Goal: Task Accomplishment & Management: Manage account settings

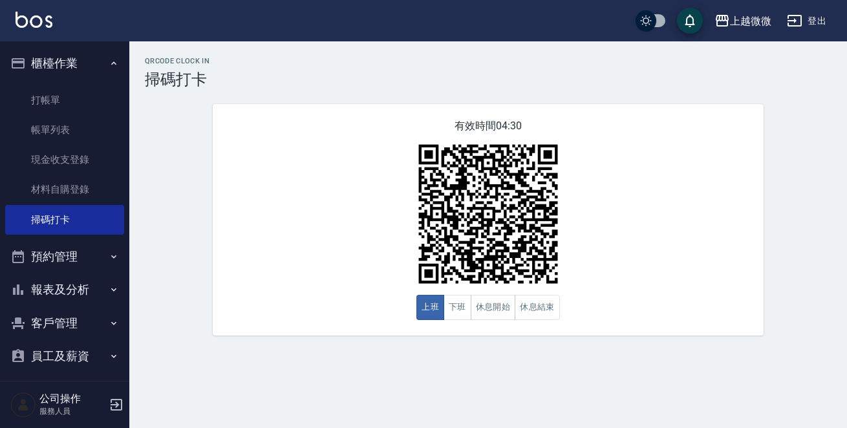
click at [70, 286] on button "報表及分析" at bounding box center [64, 290] width 119 height 34
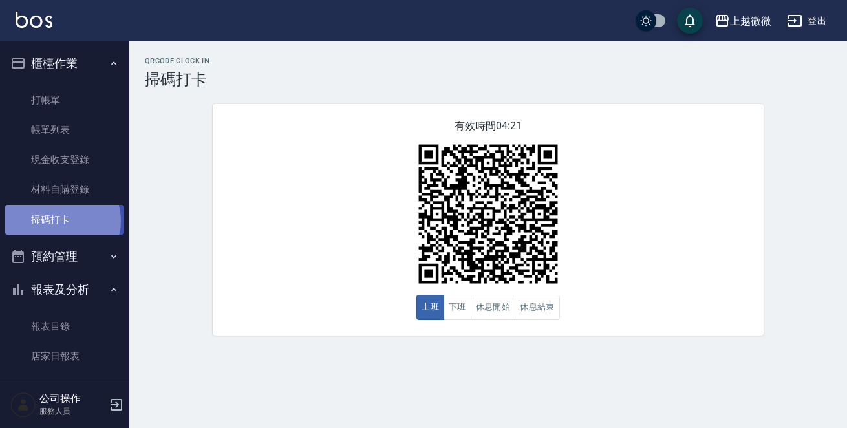
click at [58, 221] on link "掃碼打卡" at bounding box center [64, 220] width 119 height 30
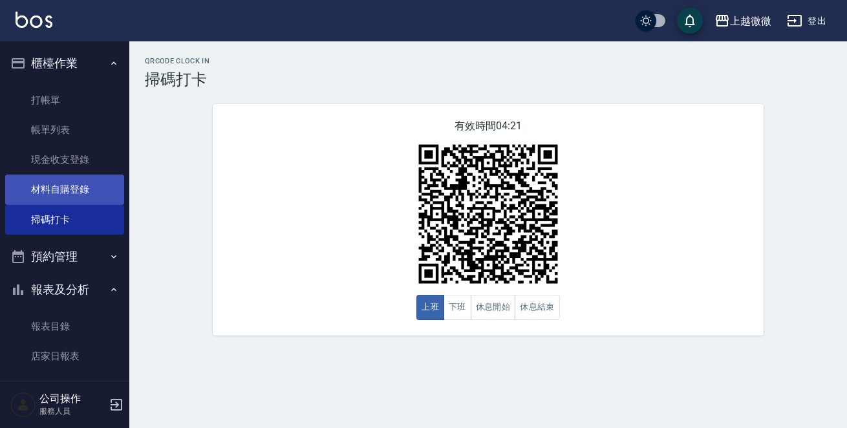
click at [67, 191] on link "材料自購登錄" at bounding box center [64, 190] width 119 height 30
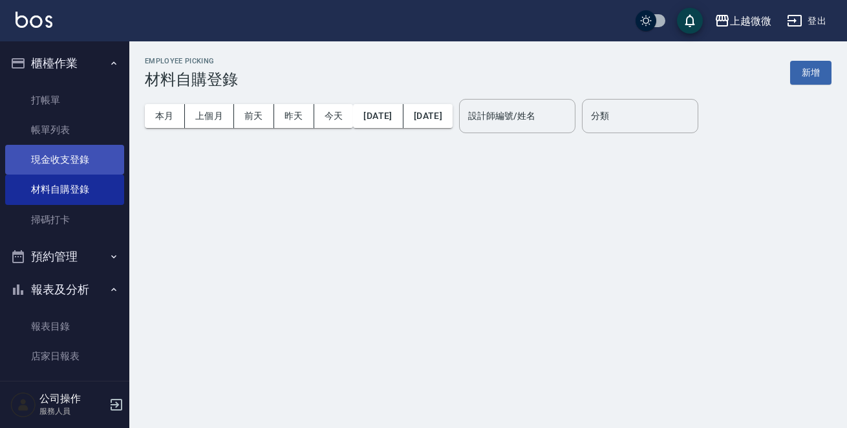
click at [77, 161] on link "現金收支登錄" at bounding box center [64, 160] width 119 height 30
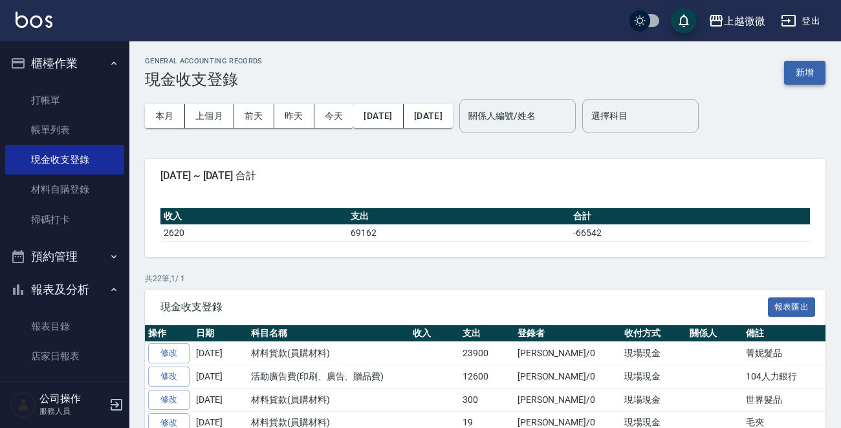
click at [816, 70] on button "新增" at bounding box center [804, 73] width 41 height 24
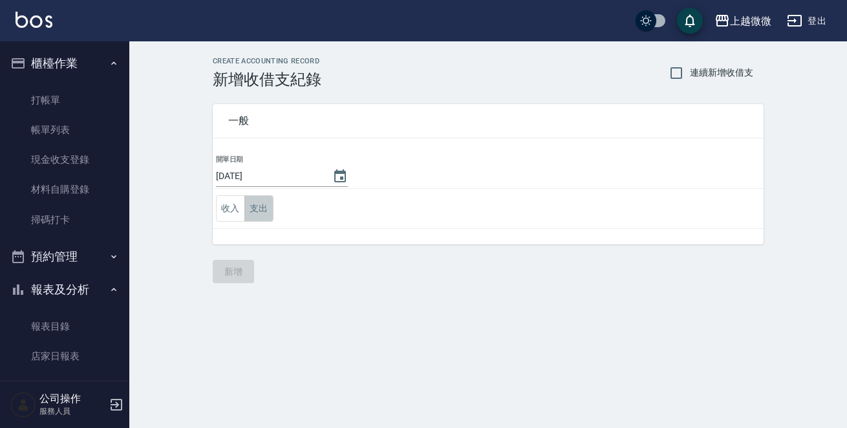
click at [268, 208] on button "支出" at bounding box center [258, 208] width 29 height 27
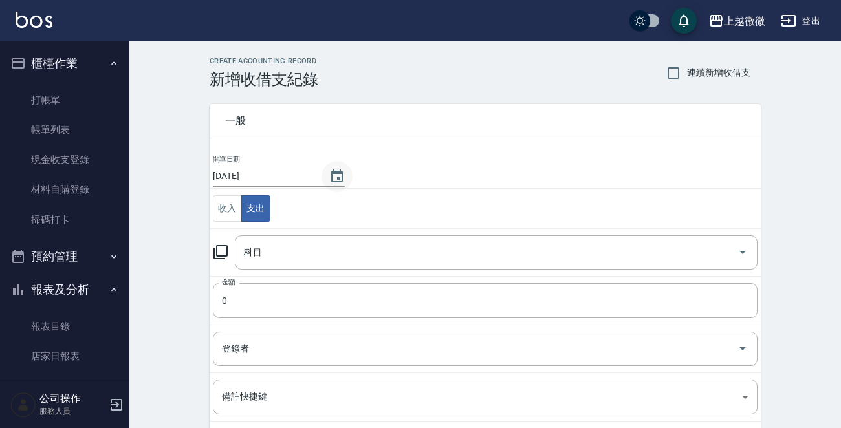
click at [331, 177] on icon "Choose date, selected date is 2025-09-22" at bounding box center [337, 175] width 12 height 13
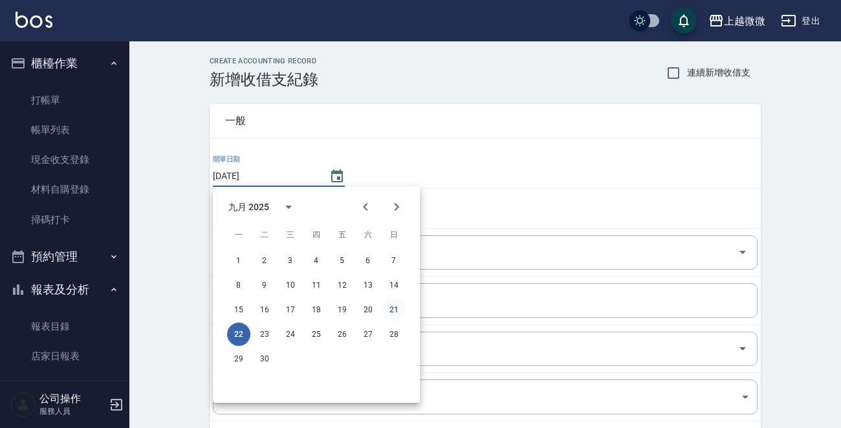
click at [388, 306] on button "21" at bounding box center [393, 309] width 23 height 23
type input "[DATE]"
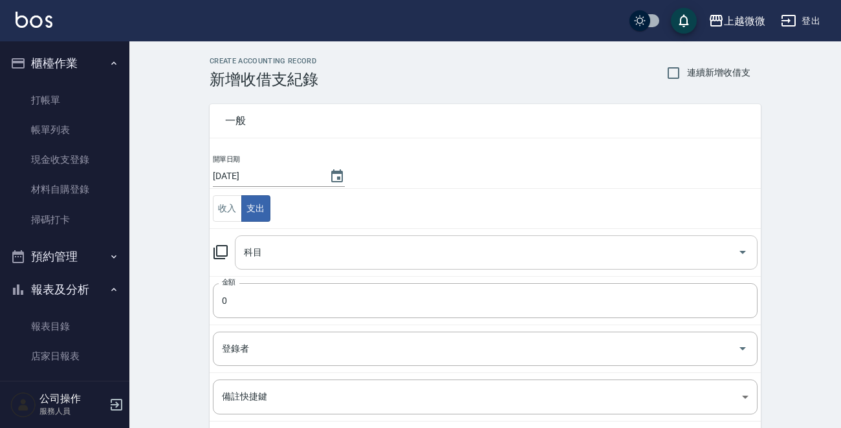
click at [343, 258] on input "科目" at bounding box center [487, 252] width 492 height 23
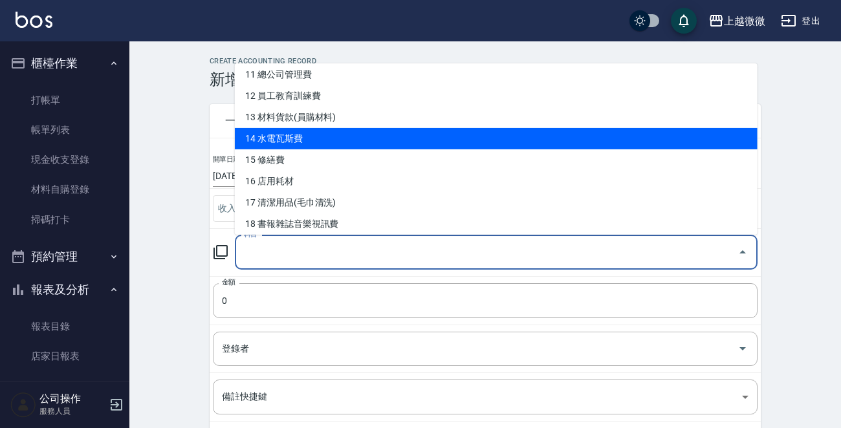
scroll to position [259, 0]
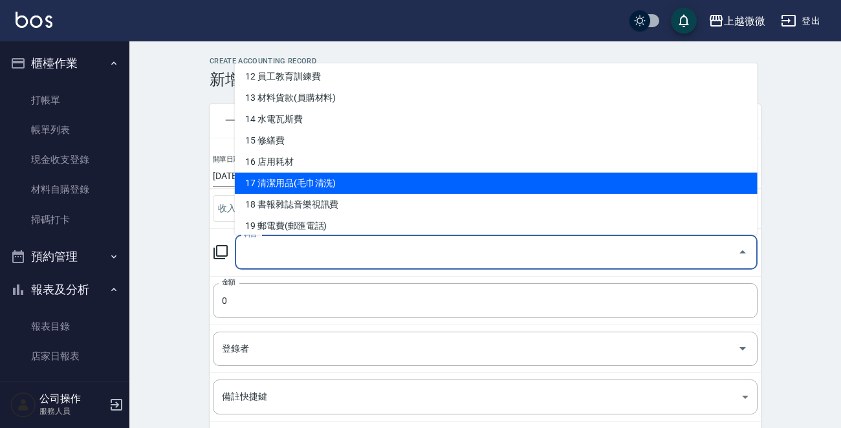
click at [348, 186] on li "17 清潔用品(毛巾清洗)" at bounding box center [496, 183] width 523 height 21
type input "17 清潔用品(毛巾清洗)"
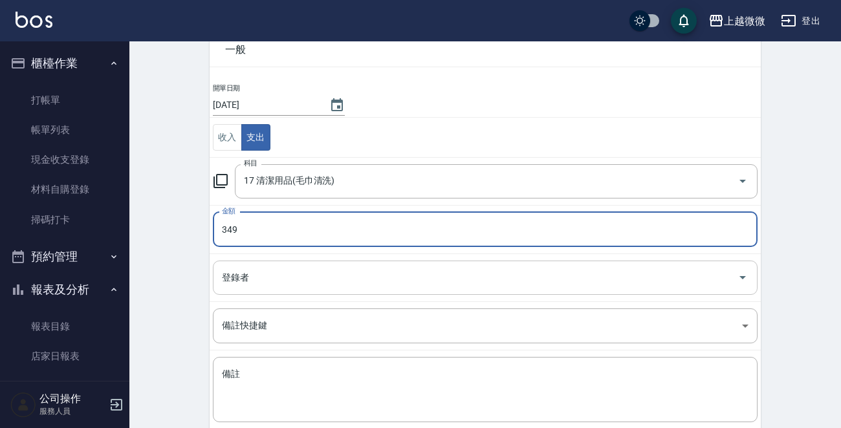
scroll to position [142, 0]
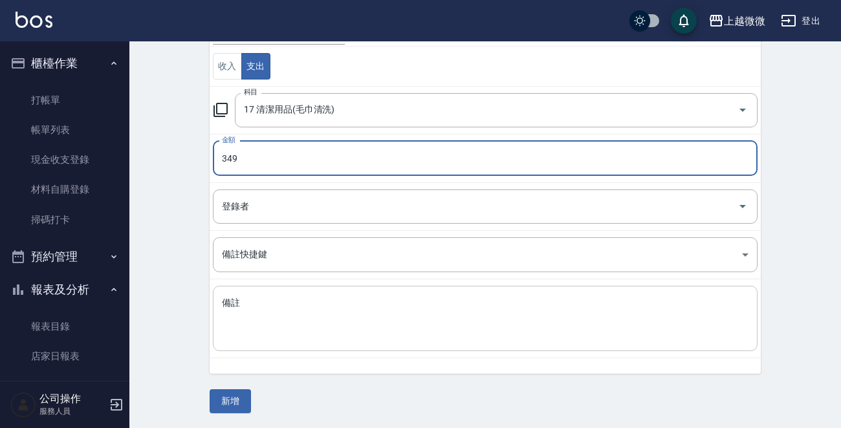
type input "349"
click at [285, 340] on textarea "備註" at bounding box center [485, 319] width 526 height 44
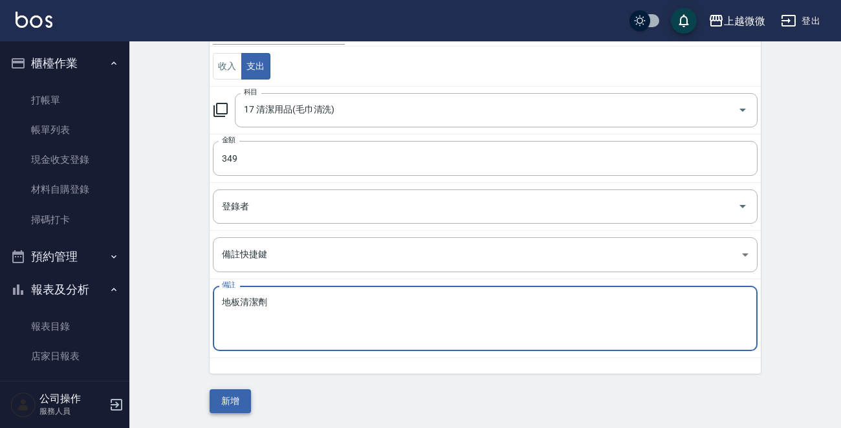
type textarea "地板清潔劑"
click at [229, 400] on button "新增" at bounding box center [230, 401] width 41 height 24
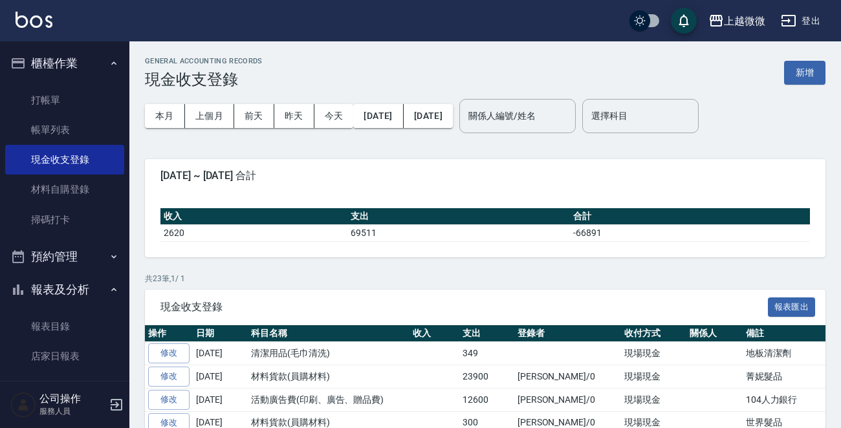
click at [55, 323] on link "報表目錄" at bounding box center [64, 327] width 119 height 30
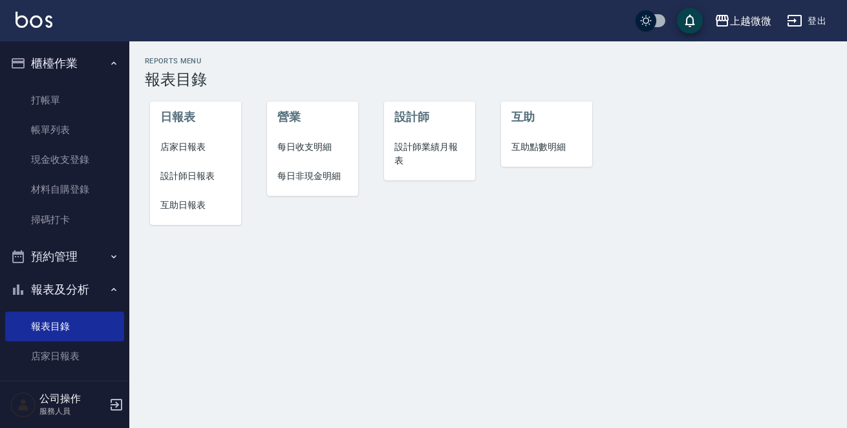
click at [193, 163] on li "設計師日報表" at bounding box center [195, 176] width 91 height 29
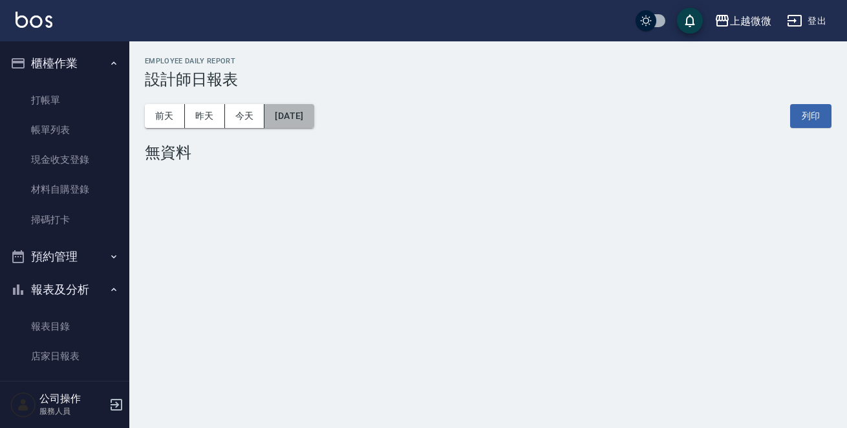
click at [305, 112] on button "[DATE]" at bounding box center [289, 116] width 49 height 24
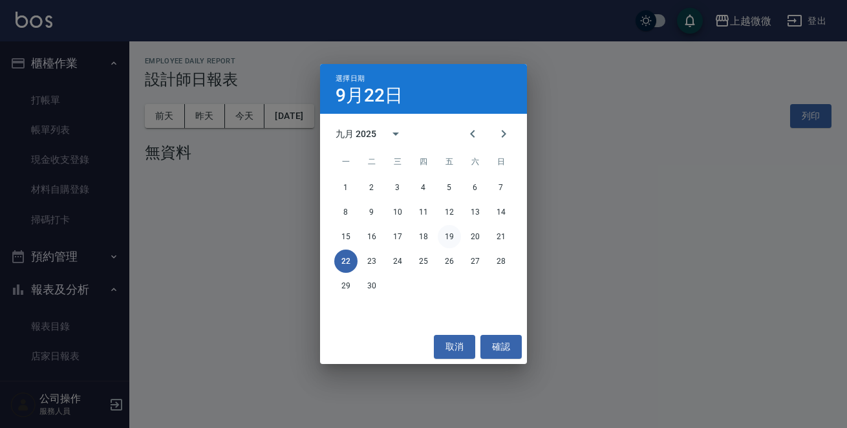
click at [445, 232] on button "19" at bounding box center [449, 236] width 23 height 23
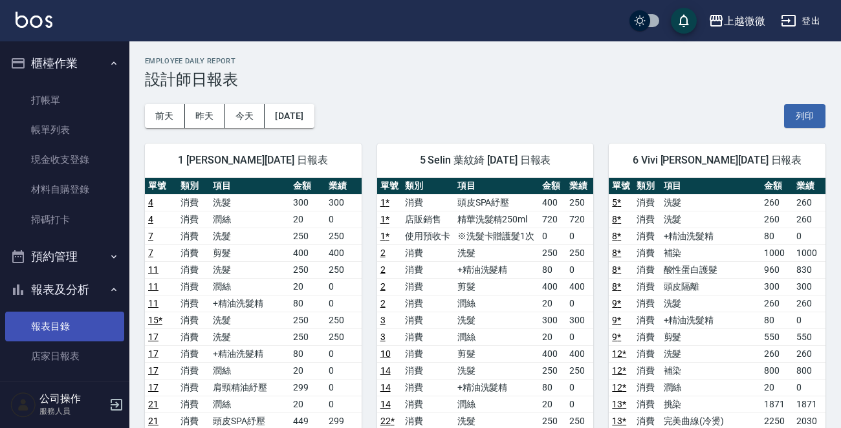
click at [50, 327] on link "報表目錄" at bounding box center [64, 327] width 119 height 30
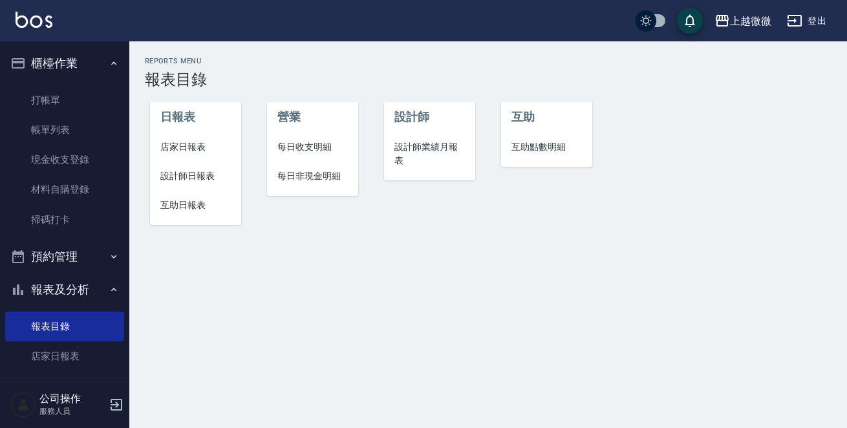
click at [200, 143] on span "店家日報表" at bounding box center [195, 147] width 70 height 14
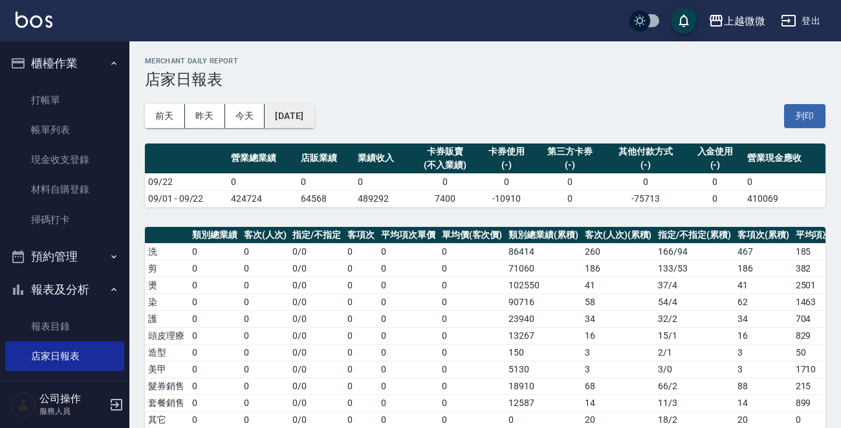
click at [292, 118] on button "[DATE]" at bounding box center [289, 116] width 49 height 24
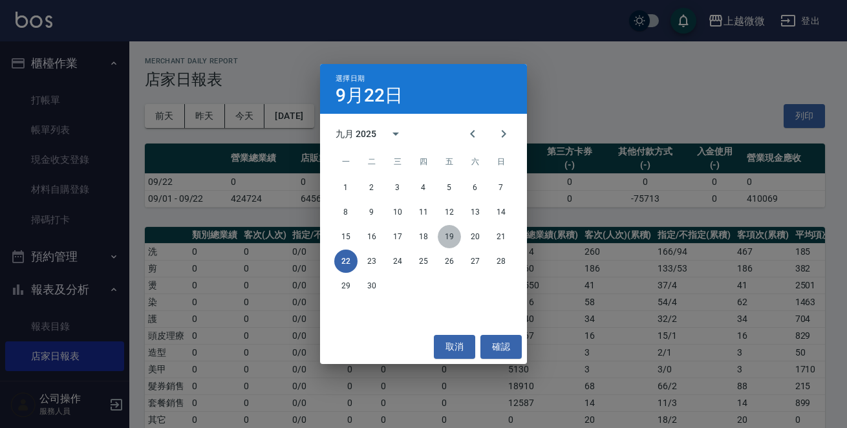
click at [455, 237] on button "19" at bounding box center [449, 236] width 23 height 23
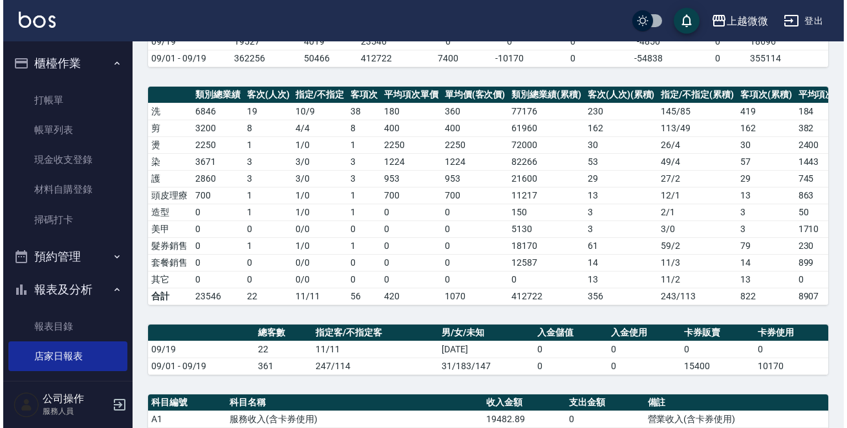
scroll to position [17, 0]
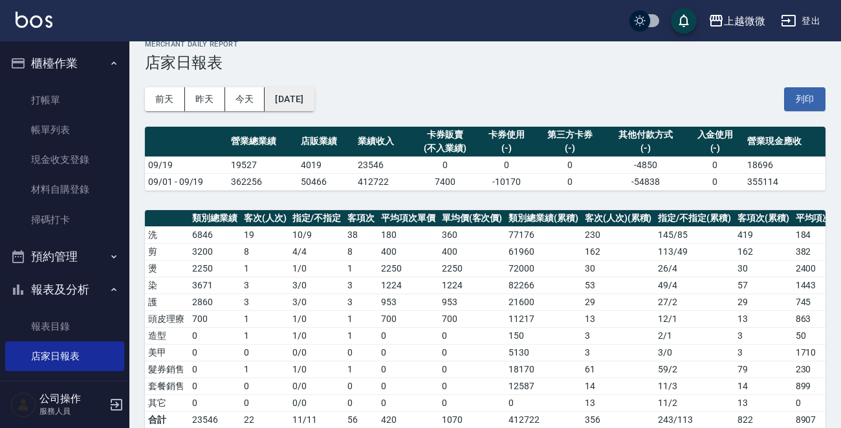
click at [305, 102] on button "[DATE]" at bounding box center [289, 99] width 49 height 24
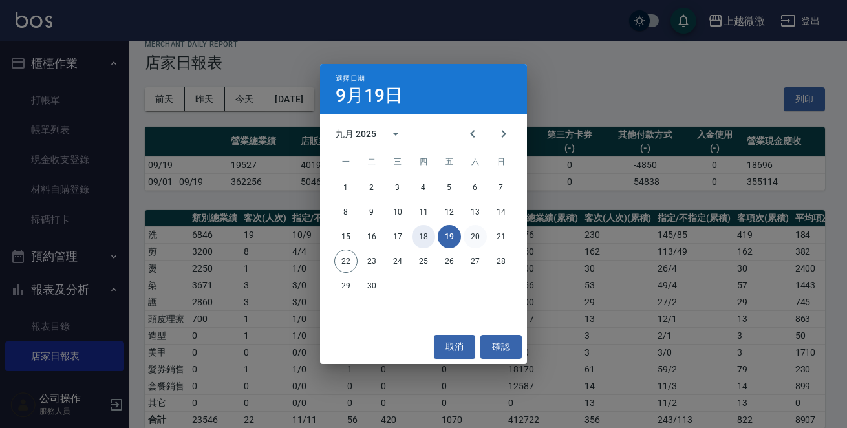
drag, startPoint x: 425, startPoint y: 233, endPoint x: 478, endPoint y: 243, distance: 54.0
click at [478, 243] on div "15 16 17 18 19 20 21" at bounding box center [423, 236] width 207 height 23
click at [474, 237] on button "20" at bounding box center [475, 236] width 23 height 23
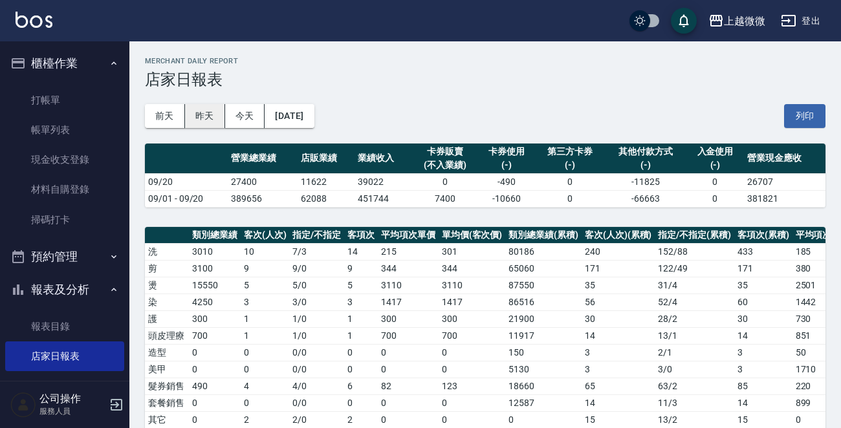
click at [206, 109] on button "昨天" at bounding box center [205, 116] width 40 height 24
click at [383, 109] on div "前天 昨天 今天 2025/09/21 列印" at bounding box center [485, 116] width 680 height 55
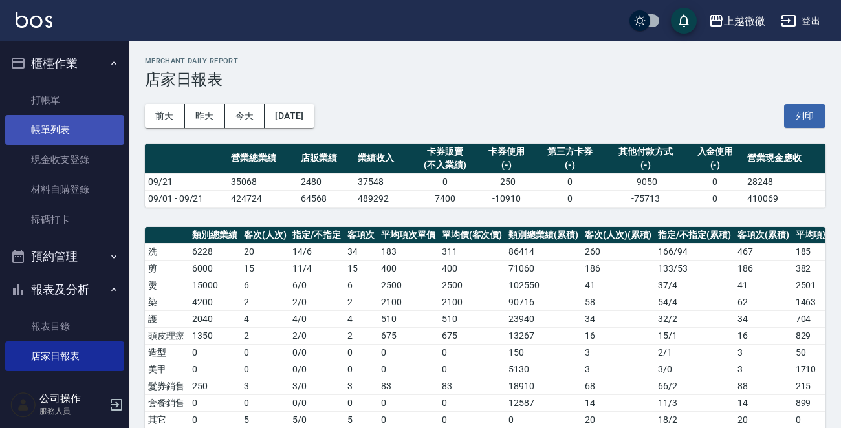
click at [50, 125] on link "帳單列表" at bounding box center [64, 130] width 119 height 30
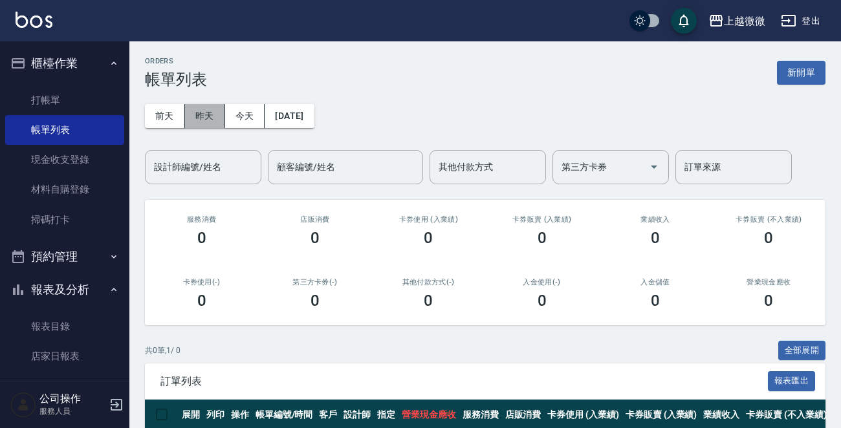
click at [198, 116] on button "昨天" at bounding box center [205, 116] width 40 height 24
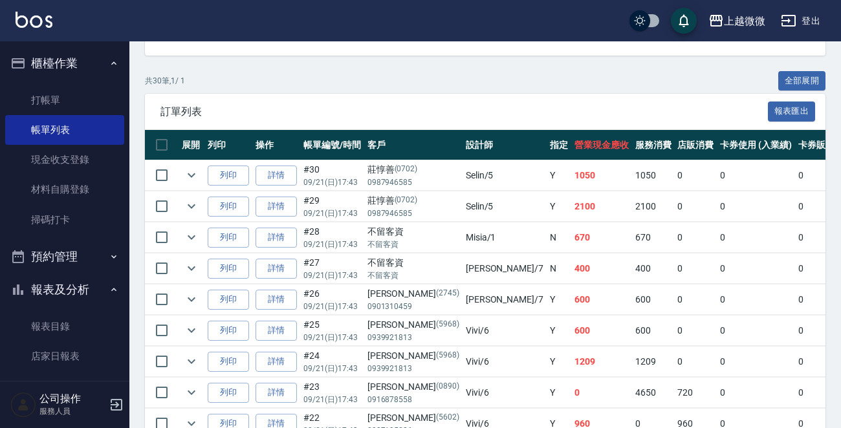
scroll to position [323, 0]
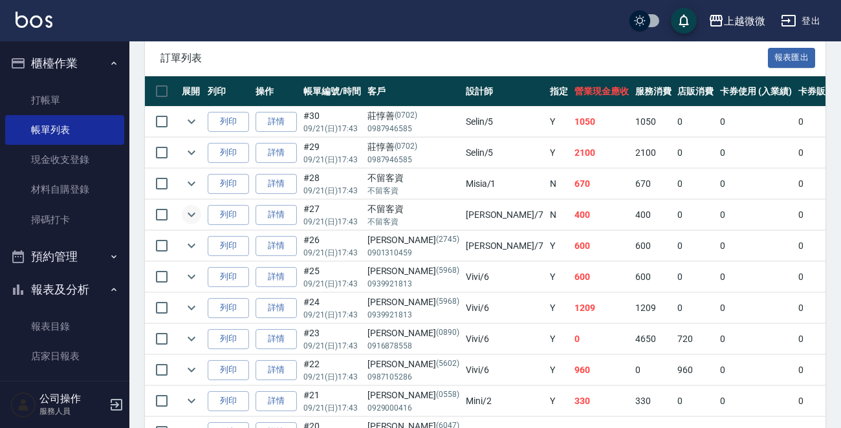
click at [193, 218] on icon "expand row" at bounding box center [192, 215] width 16 height 16
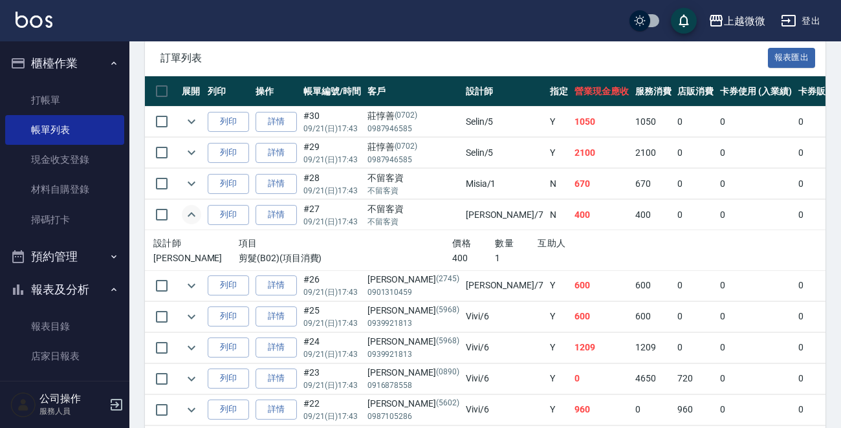
click at [193, 218] on icon "expand row" at bounding box center [192, 215] width 16 height 16
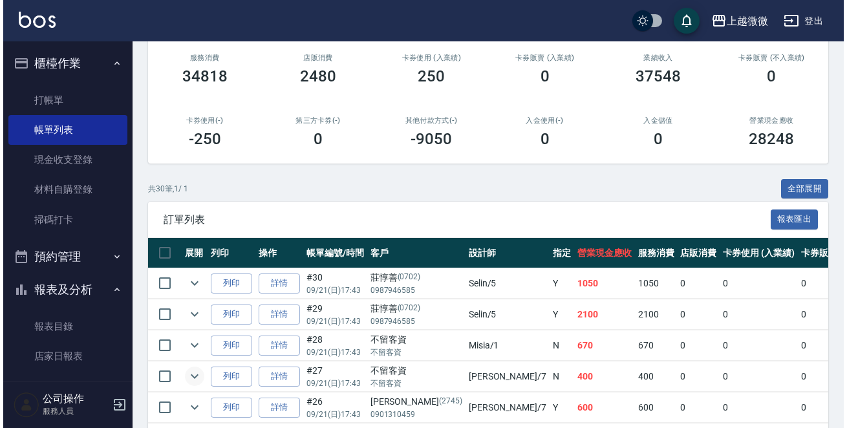
scroll to position [0, 0]
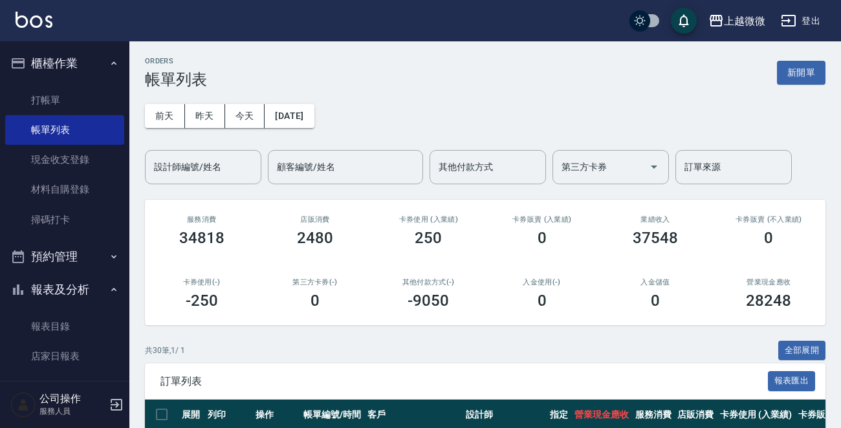
click at [122, 403] on icon "button" at bounding box center [117, 405] width 12 height 12
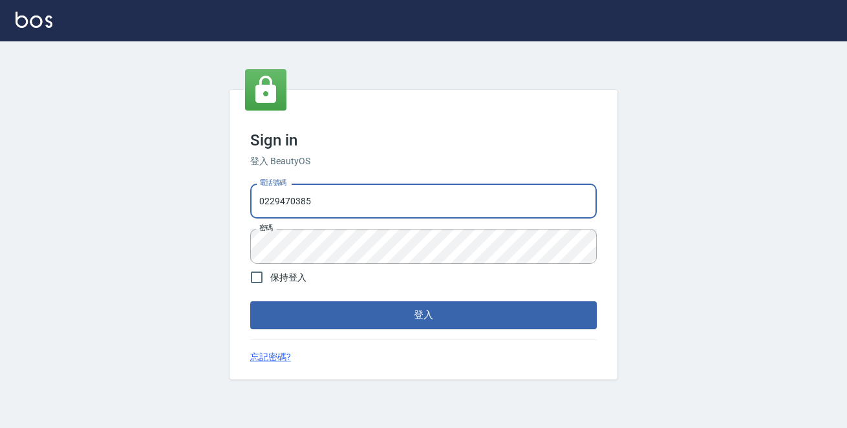
drag, startPoint x: 376, startPoint y: 204, endPoint x: 6, endPoint y: 220, distance: 370.9
click at [12, 218] on div "Sign in 登入 BeautyOS 電話號碼 [PHONE_NUMBER] 電話號碼 密碼 密碼 保持登入 登入 忘記密碼?" at bounding box center [423, 234] width 847 height 387
type input "0972809892"
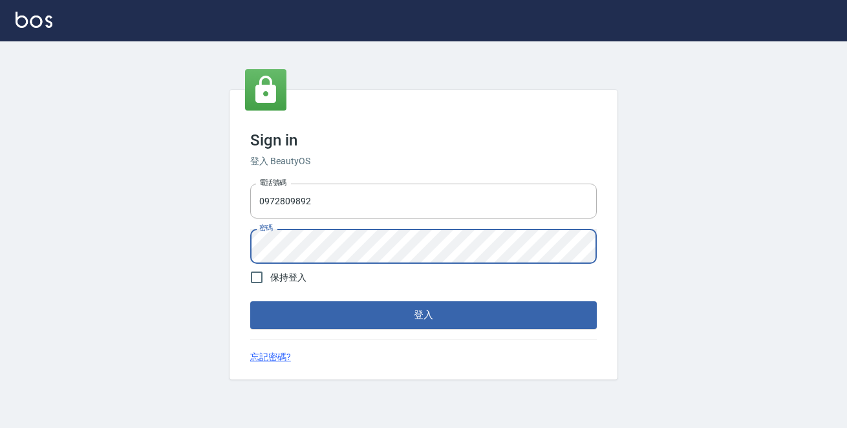
click at [250, 301] on button "登入" at bounding box center [423, 314] width 347 height 27
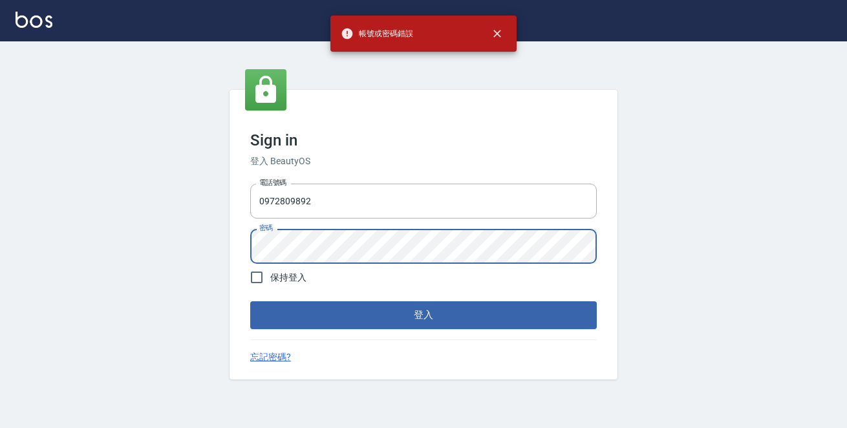
click at [0, 212] on div "Sign in 登入 BeautyOS 電話號碼 [PHONE_NUMBER] 電話號碼 密碼 密碼 保持登入 登入 忘記密碼?" at bounding box center [423, 234] width 847 height 387
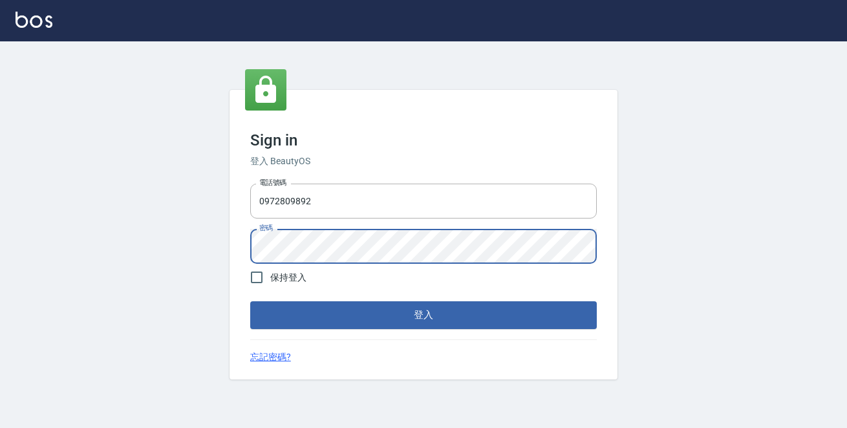
click at [250, 301] on button "登入" at bounding box center [423, 314] width 347 height 27
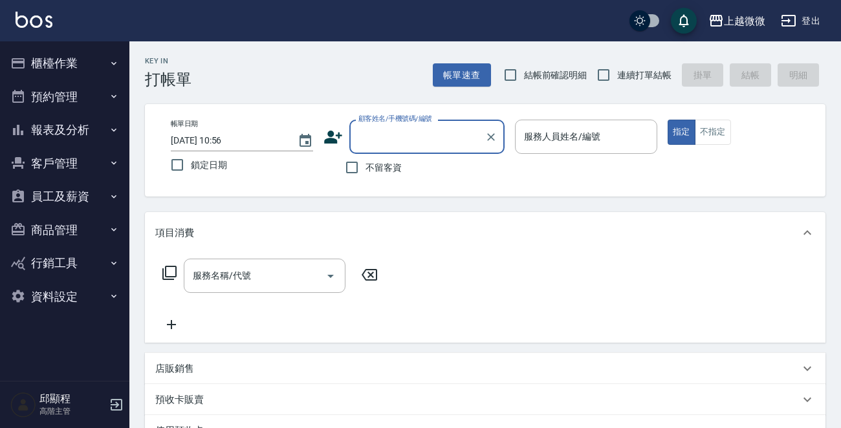
click at [91, 63] on button "櫃檯作業" at bounding box center [64, 64] width 119 height 34
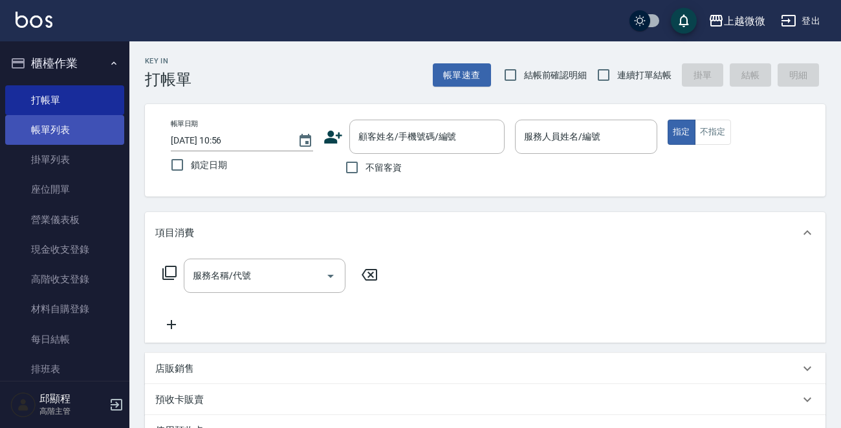
click at [73, 135] on link "帳單列表" at bounding box center [64, 130] width 119 height 30
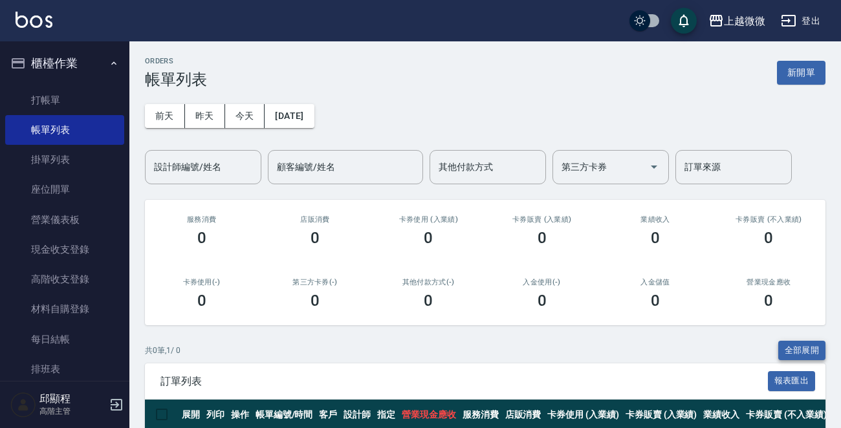
click at [799, 350] on button "全部展開" at bounding box center [802, 351] width 48 height 20
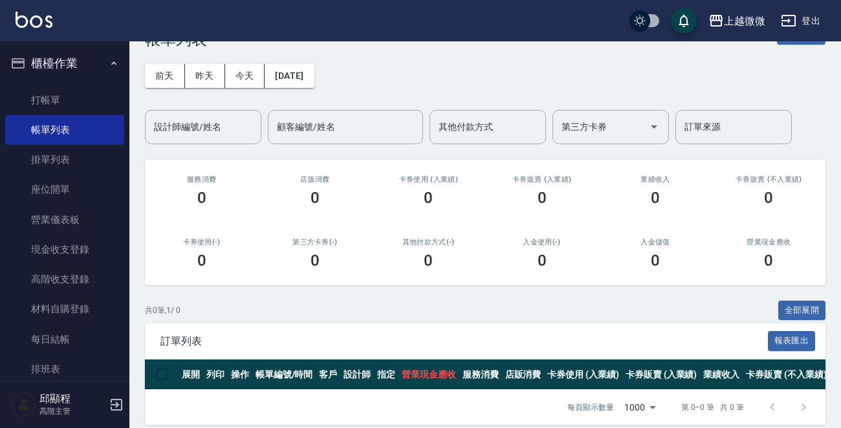
scroll to position [62, 0]
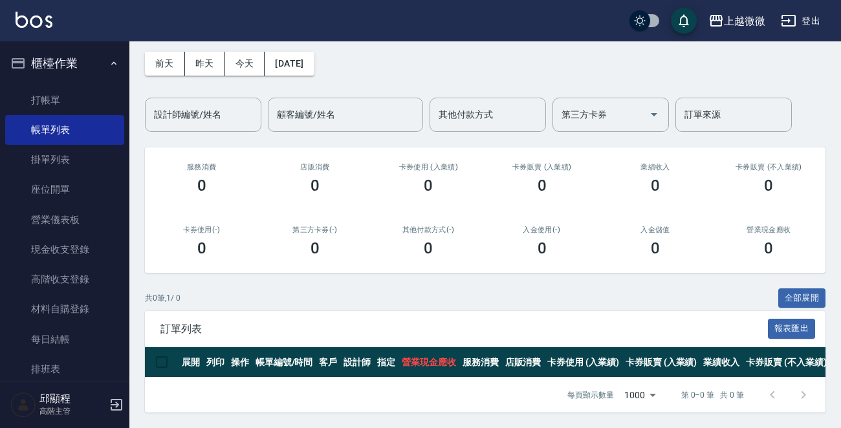
click at [797, 277] on div "ORDERS 帳單列表 新開單 [DATE] [DATE] [DATE] [DATE] 設計師編號/姓名 設計師編號/姓名 顧客編號/姓名 顧客編號/姓名 其…" at bounding box center [484, 208] width 711 height 439
click at [794, 288] on button "全部展開" at bounding box center [802, 298] width 48 height 20
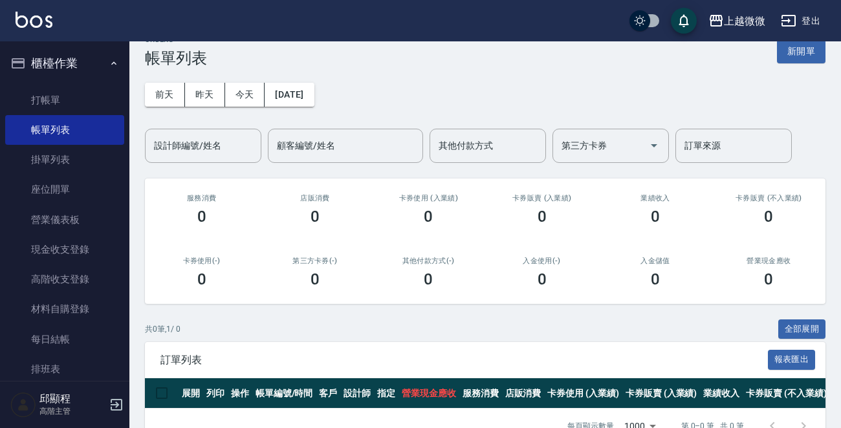
scroll to position [0, 0]
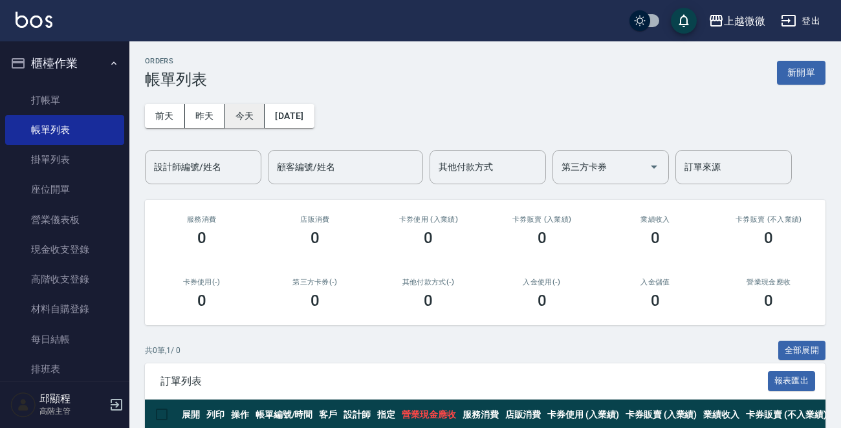
click at [211, 114] on button "昨天" at bounding box center [205, 116] width 40 height 24
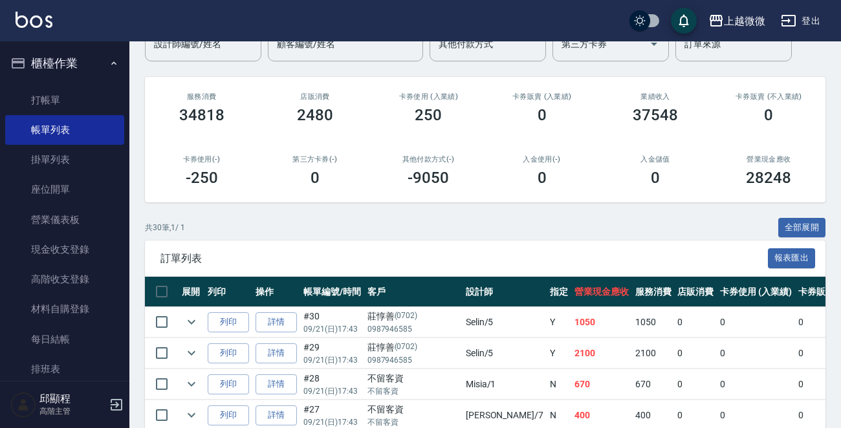
scroll to position [259, 0]
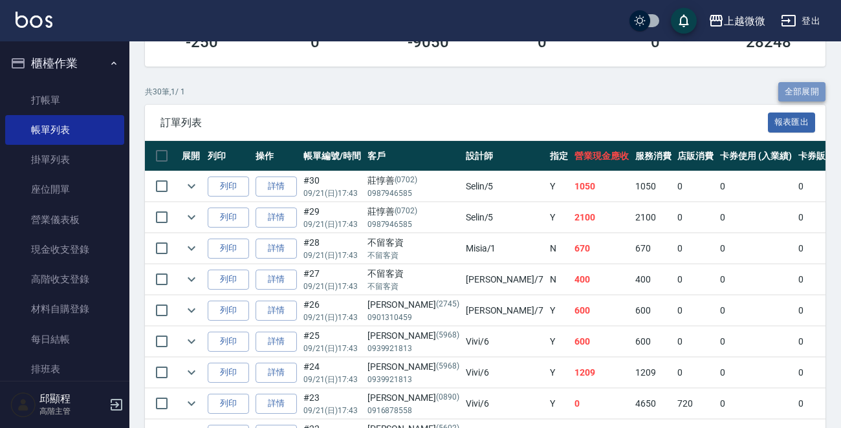
click at [809, 96] on button "全部展開" at bounding box center [802, 92] width 48 height 20
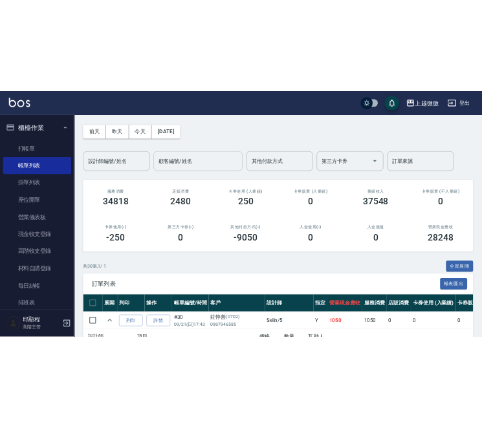
scroll to position [0, 0]
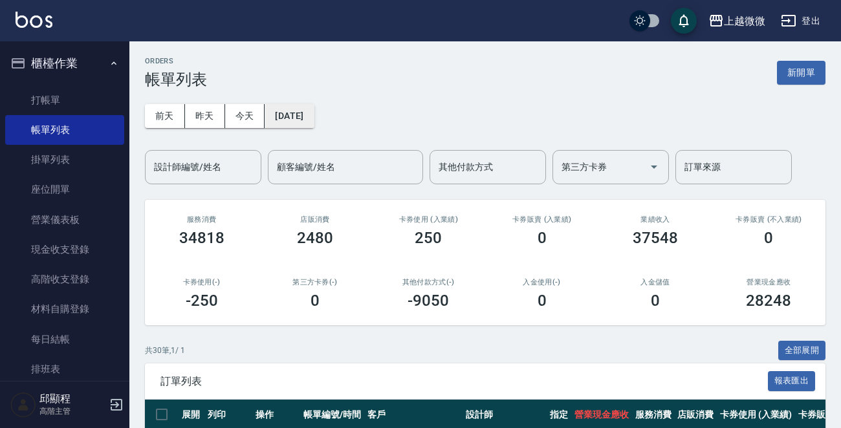
click at [301, 120] on button "[DATE]" at bounding box center [289, 116] width 49 height 24
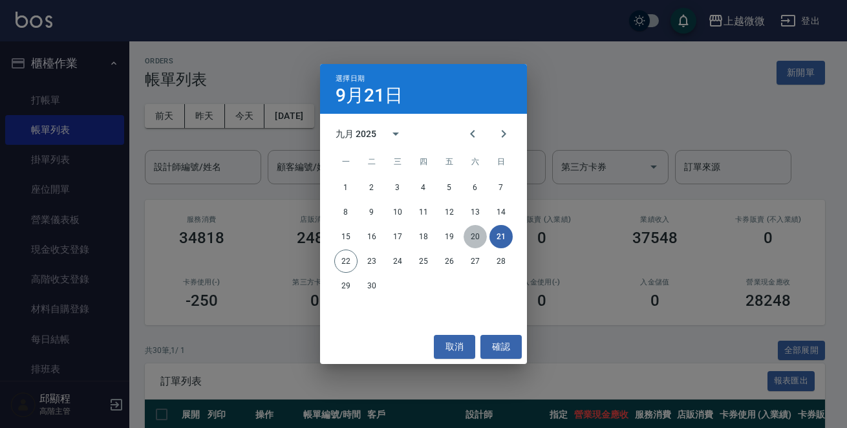
click at [476, 238] on button "20" at bounding box center [475, 236] width 23 height 23
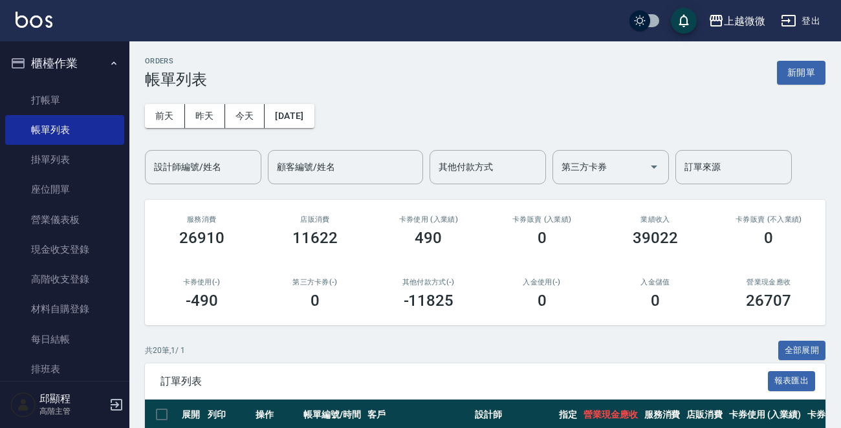
drag, startPoint x: 788, startPoint y: 344, endPoint x: 690, endPoint y: 72, distance: 289.5
click at [790, 345] on button "全部展開" at bounding box center [802, 351] width 48 height 20
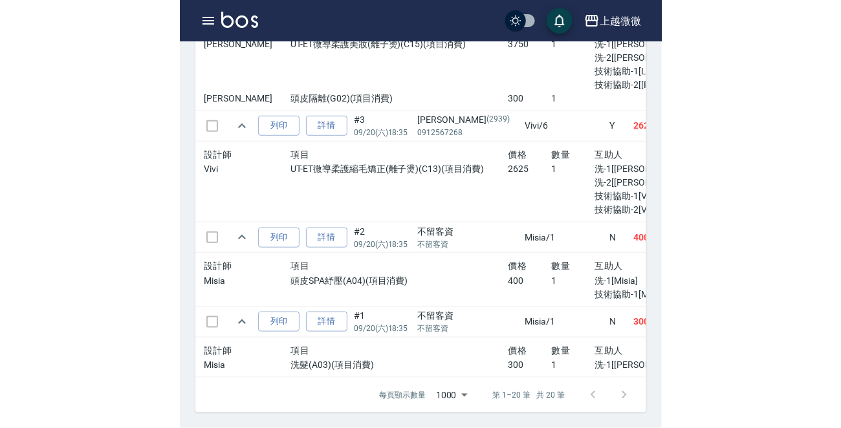
scroll to position [2168, 0]
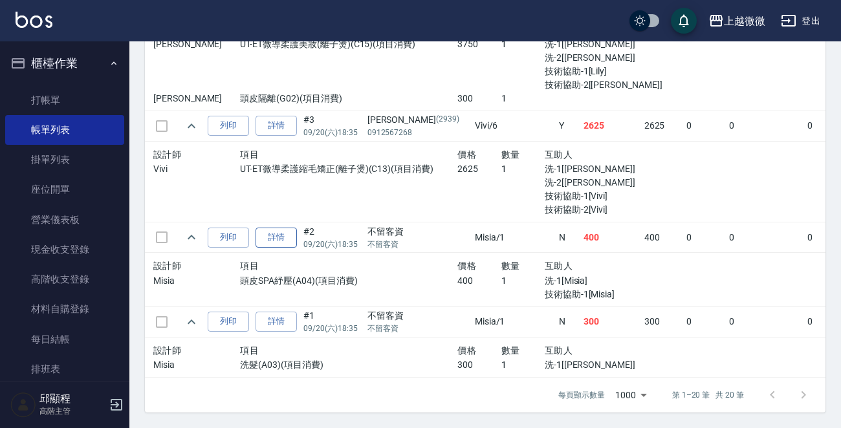
click at [283, 231] on link "詳情" at bounding box center [275, 238] width 41 height 20
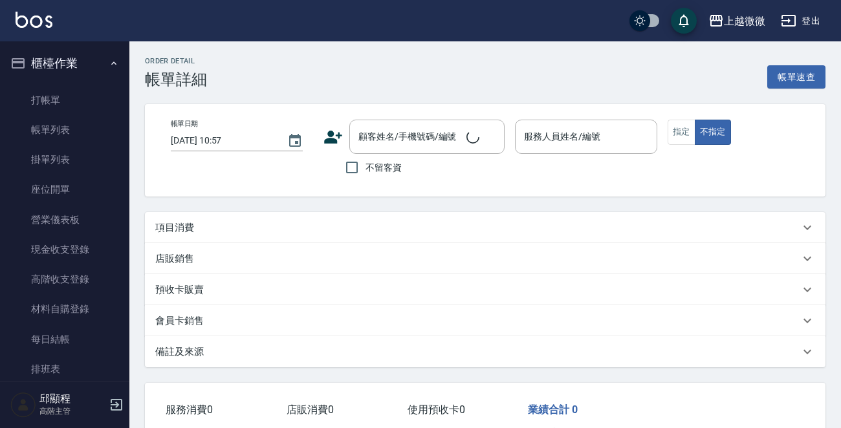
type input "[DATE] 18:35"
checkbox input "true"
type input "Misia-1"
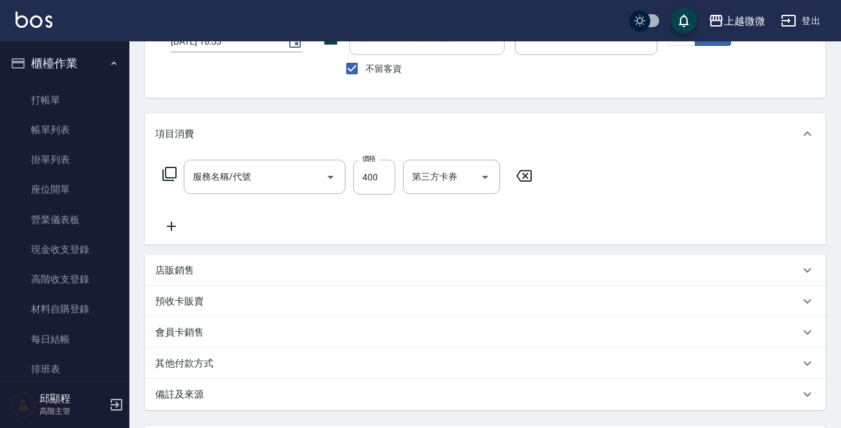
type input "頭皮SPA紓壓(A04)"
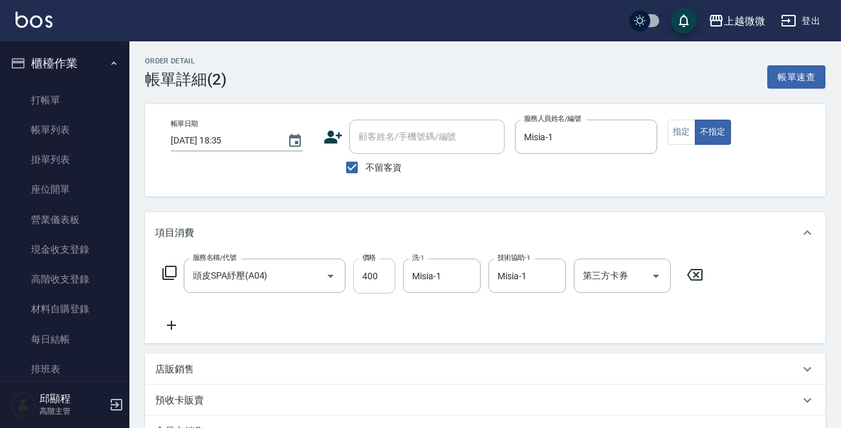
click at [369, 274] on input "400" at bounding box center [374, 276] width 42 height 35
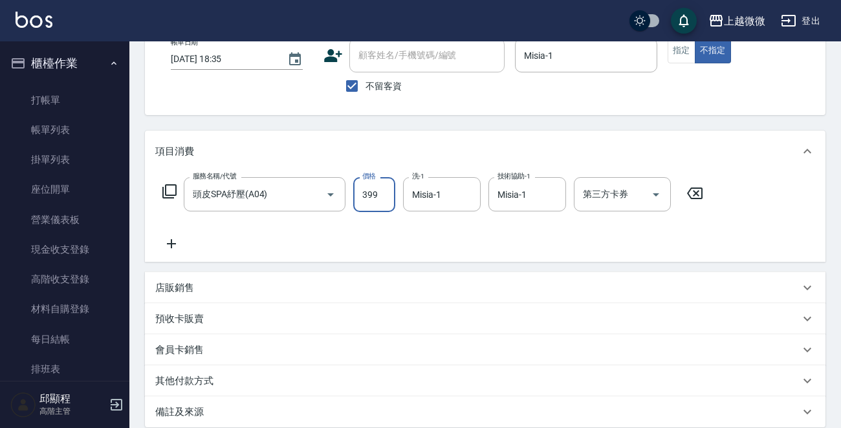
scroll to position [218, 0]
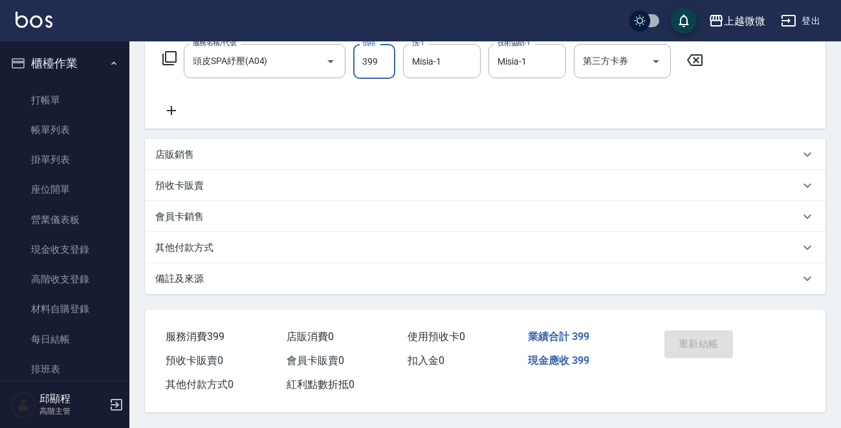
type input "399"
click at [387, 201] on div "會員卡銷售" at bounding box center [485, 216] width 680 height 31
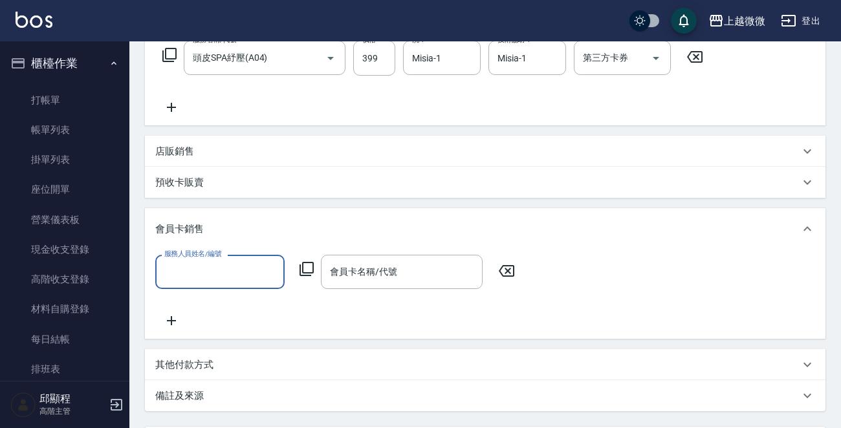
scroll to position [0, 0]
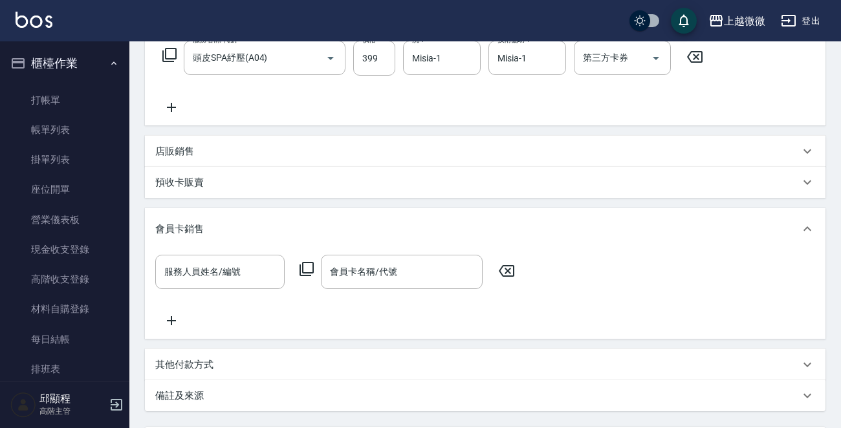
click at [340, 230] on div "會員卡銷售" at bounding box center [477, 229] width 644 height 14
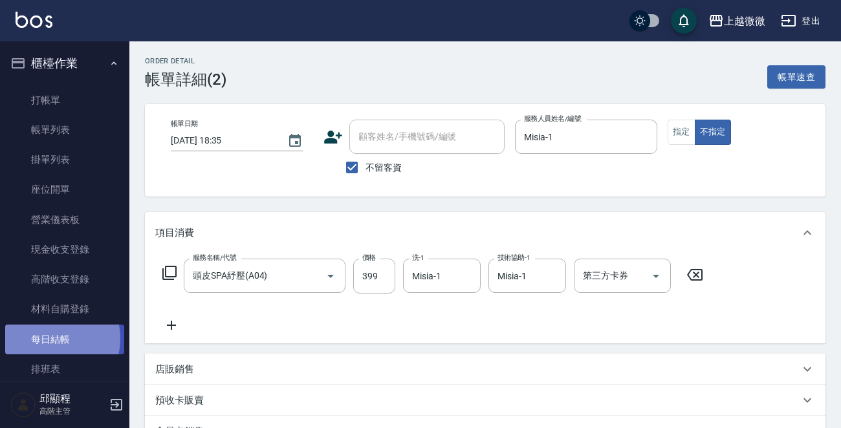
click at [46, 338] on link "每日結帳" at bounding box center [64, 340] width 119 height 30
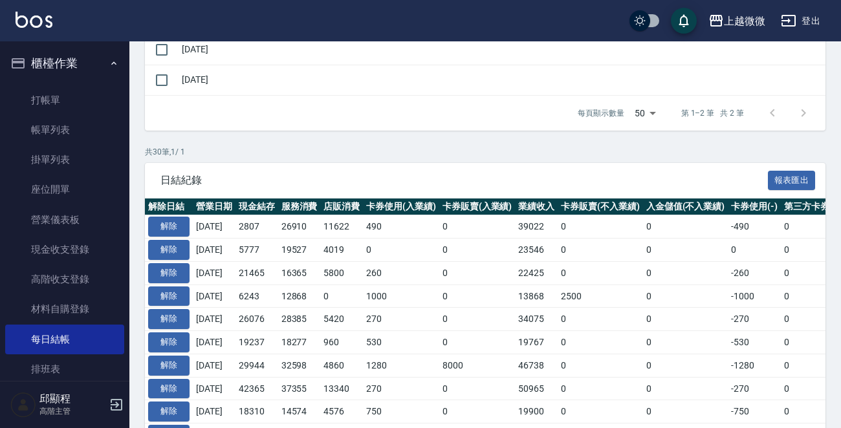
scroll to position [194, 0]
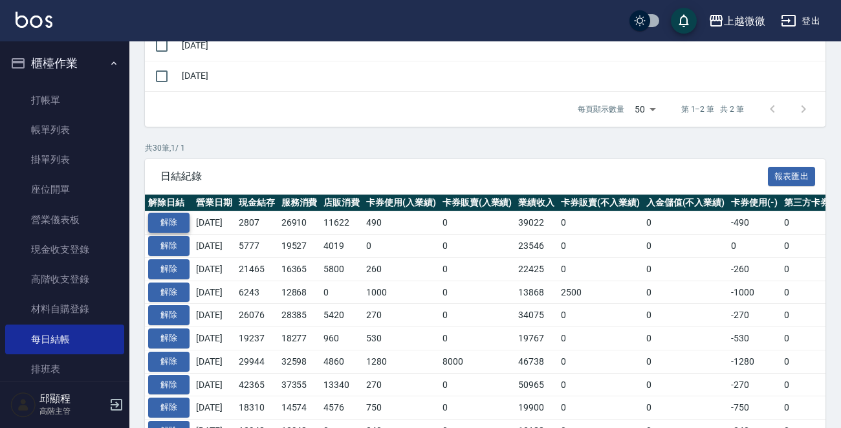
click at [166, 219] on button "解除" at bounding box center [168, 223] width 41 height 20
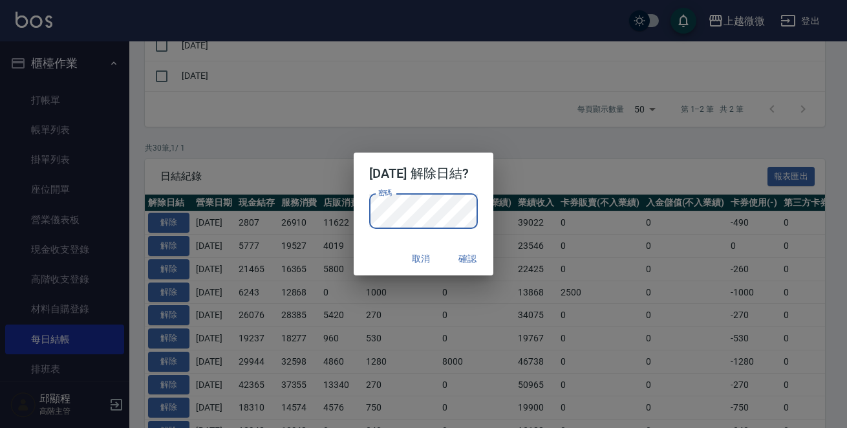
click at [369, 250] on div "取消 確認" at bounding box center [424, 259] width 140 height 34
click at [479, 258] on button "確認" at bounding box center [467, 259] width 41 height 24
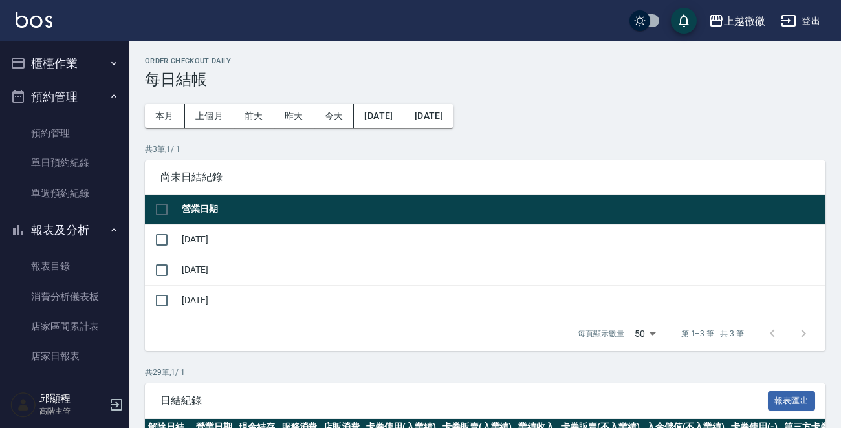
click at [72, 63] on button "櫃檯作業" at bounding box center [64, 64] width 119 height 34
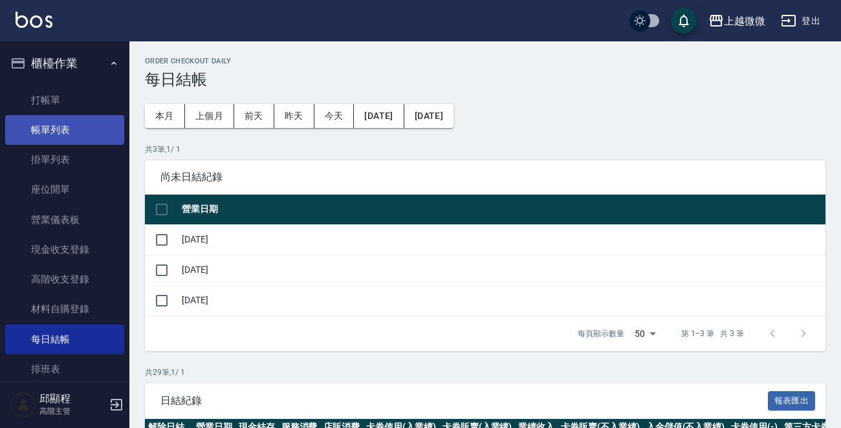
click at [65, 131] on link "帳單列表" at bounding box center [64, 130] width 119 height 30
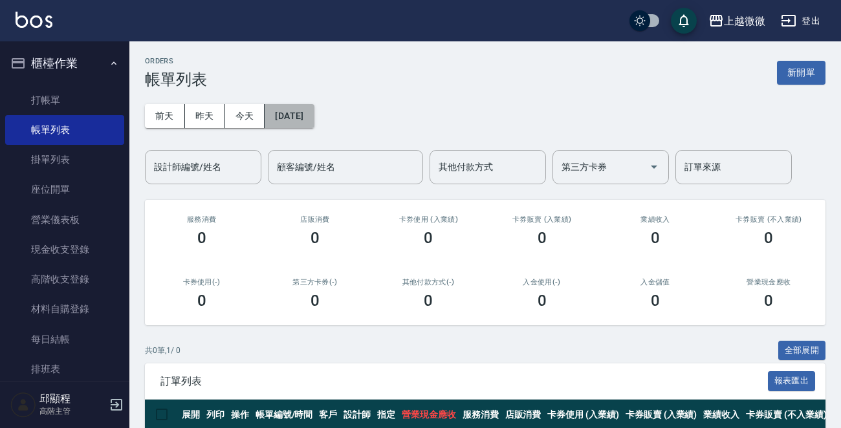
click at [314, 116] on button "[DATE]" at bounding box center [289, 116] width 49 height 24
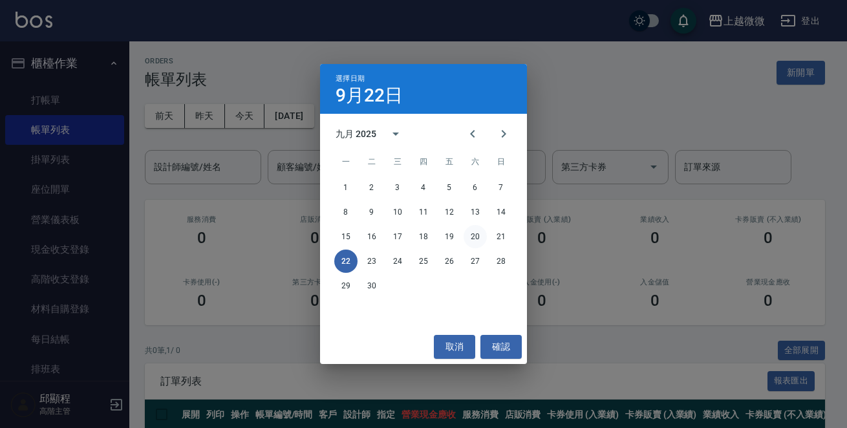
click at [475, 232] on button "20" at bounding box center [475, 236] width 23 height 23
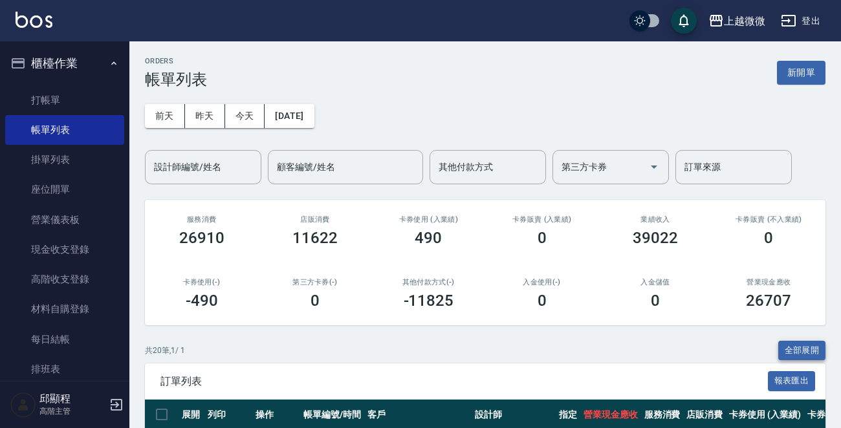
click at [799, 345] on button "全部展開" at bounding box center [802, 351] width 48 height 20
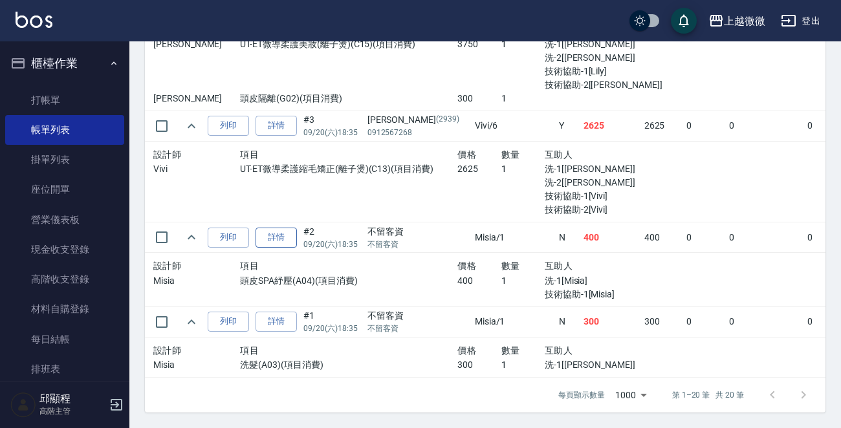
click at [271, 232] on link "詳情" at bounding box center [275, 238] width 41 height 20
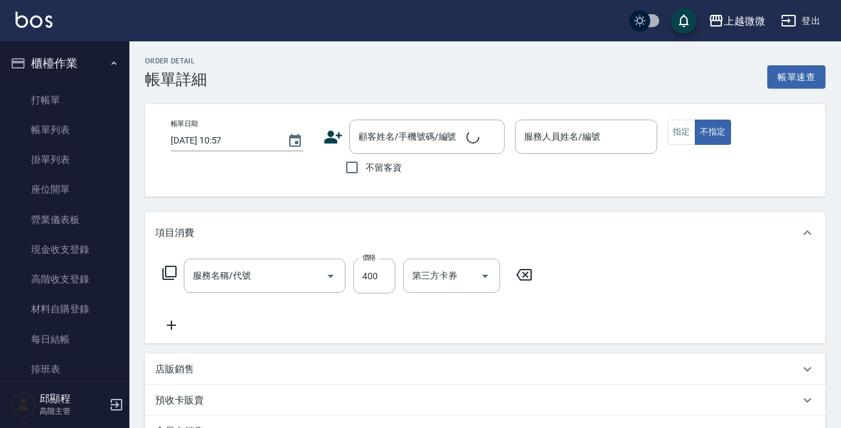
type input "[DATE] 18:35"
checkbox input "true"
type input "Misia-1"
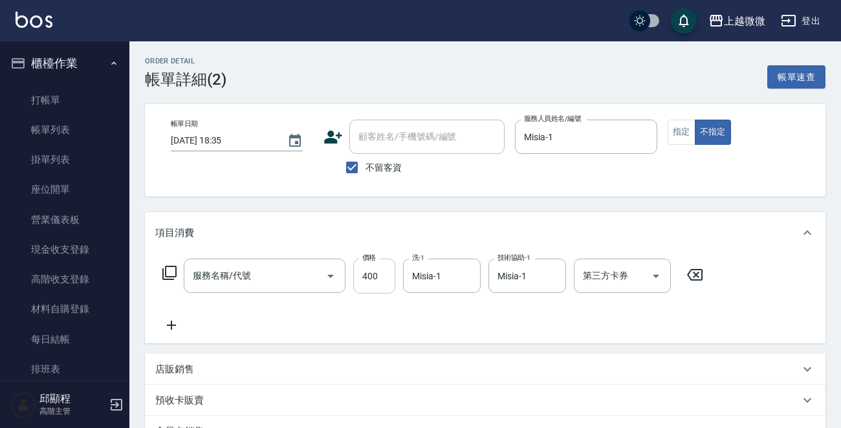
click at [368, 276] on input "400" at bounding box center [374, 276] width 42 height 35
type input "頭皮SPA紓壓(A04)"
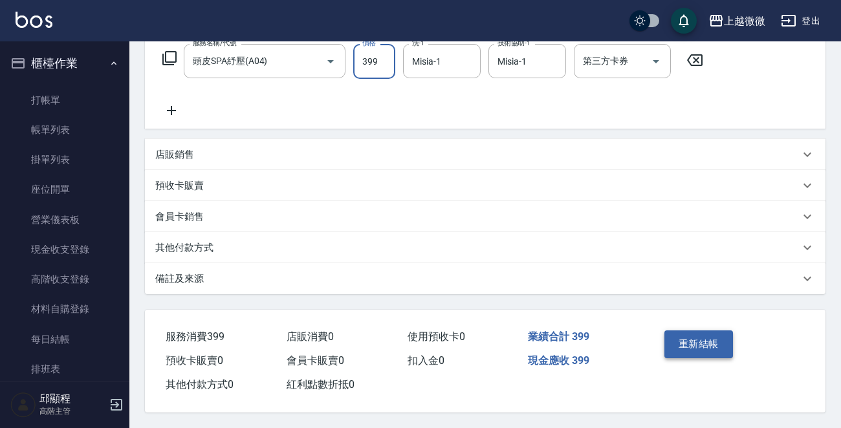
type input "399"
click at [708, 345] on button "重新結帳" at bounding box center [698, 343] width 69 height 27
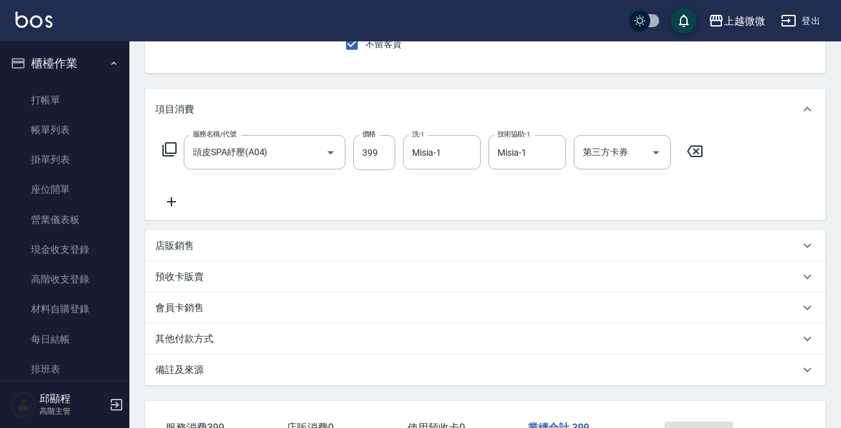
scroll to position [0, 0]
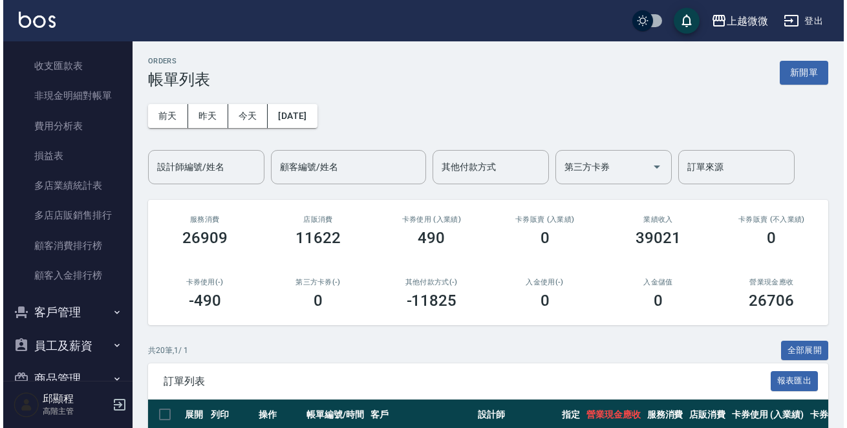
scroll to position [1713, 0]
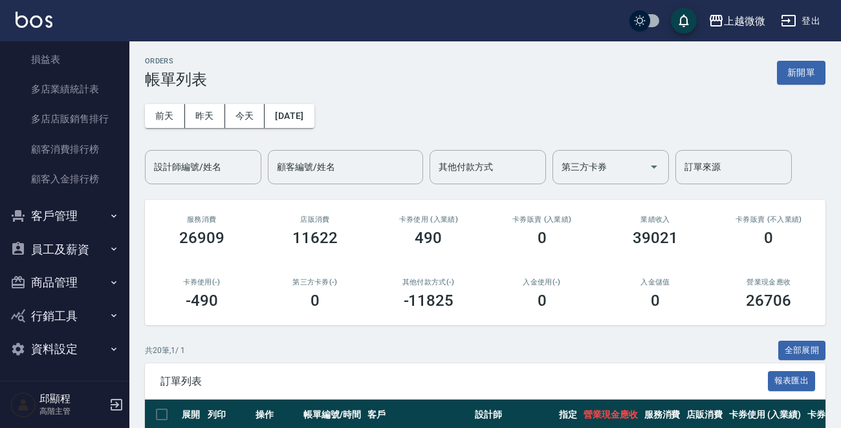
click at [81, 223] on button "客戶管理" at bounding box center [64, 216] width 119 height 34
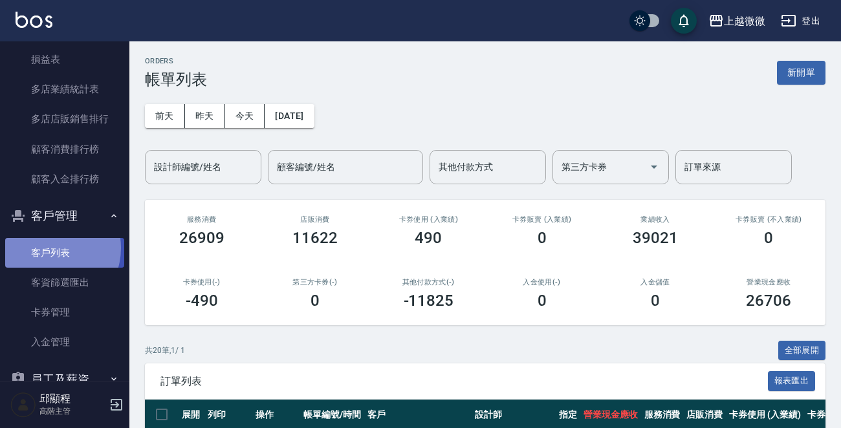
click at [50, 248] on link "客戶列表" at bounding box center [64, 253] width 119 height 30
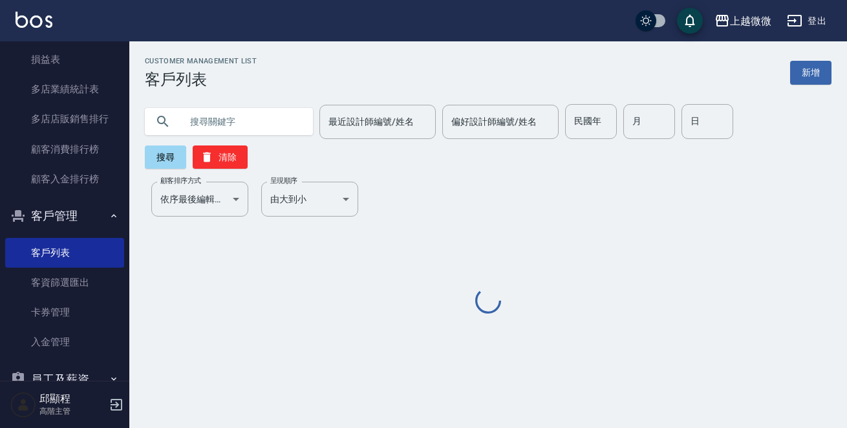
drag, startPoint x: 222, startPoint y: 103, endPoint x: 223, endPoint y: 114, distance: 11.1
click at [222, 107] on div "最近設計師編號/姓名 最近設計師編號/姓名 偏好設計師編號/姓名 偏好設計師編號/姓名 民國年 民國年 月 月 日 日 搜尋 清除" at bounding box center [480, 129] width 702 height 80
click at [223, 114] on input "text" at bounding box center [242, 121] width 122 height 35
paste input "0930779090"
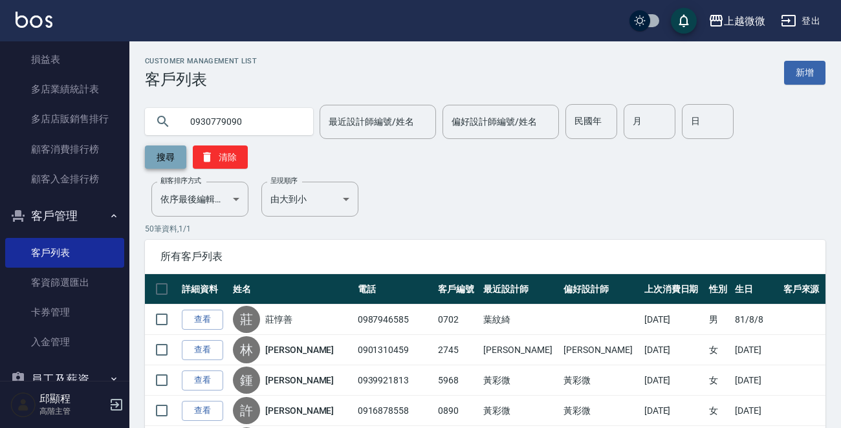
type input "0930779090"
click at [173, 161] on button "搜尋" at bounding box center [165, 157] width 41 height 23
